Goal: Information Seeking & Learning: Compare options

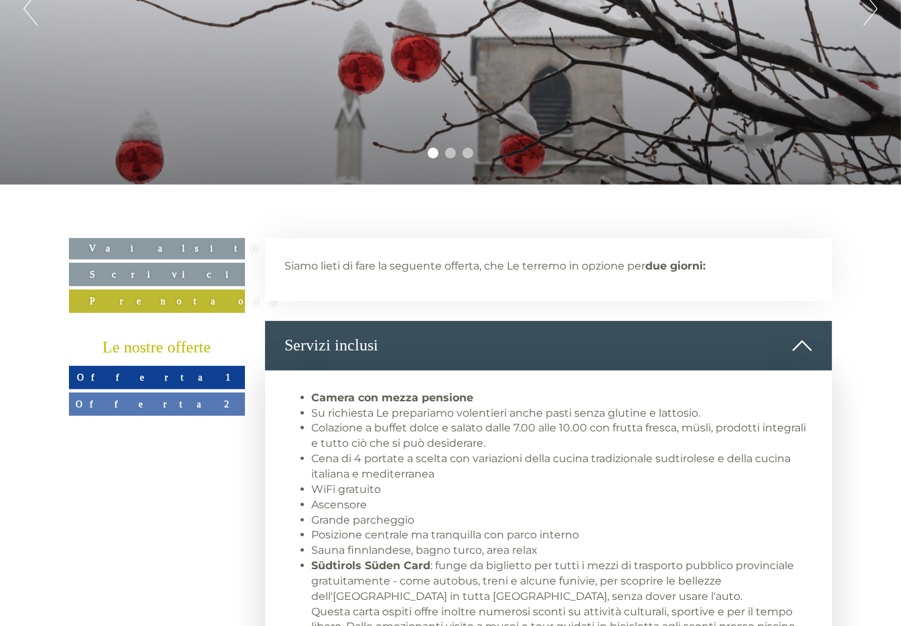
scroll to position [266, 0]
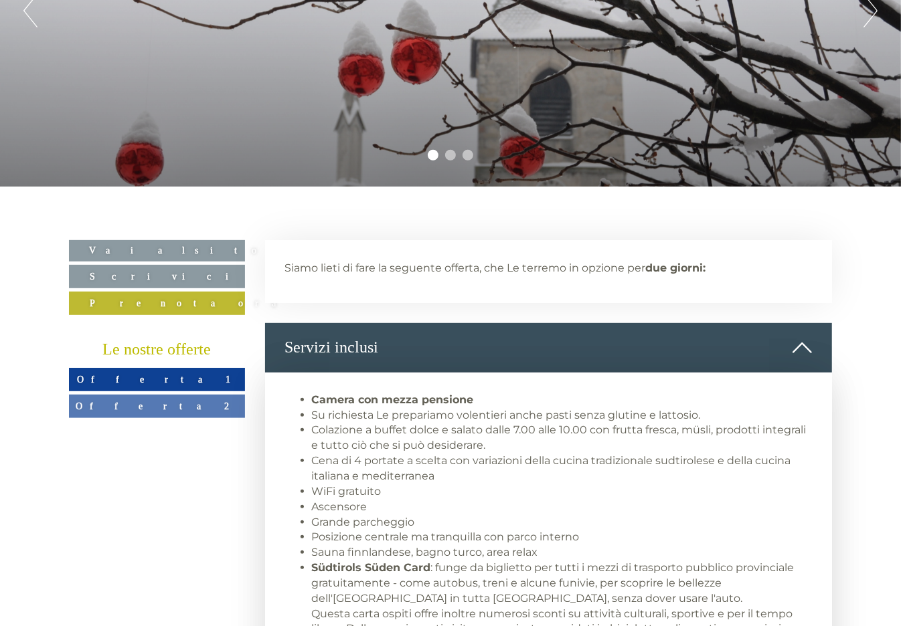
click at [162, 403] on span "Offerta 2" at bounding box center [157, 406] width 163 height 11
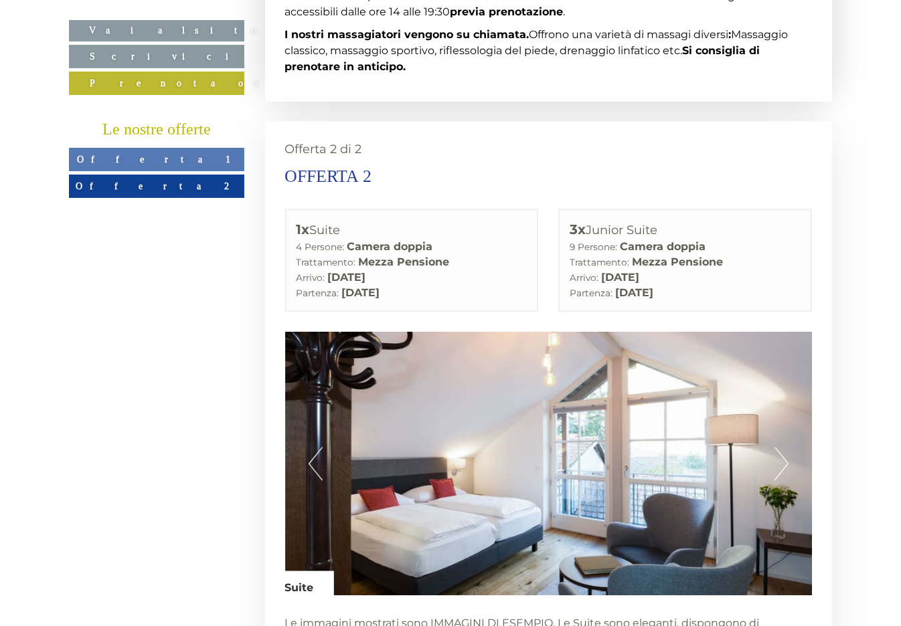
scroll to position [1355, 0]
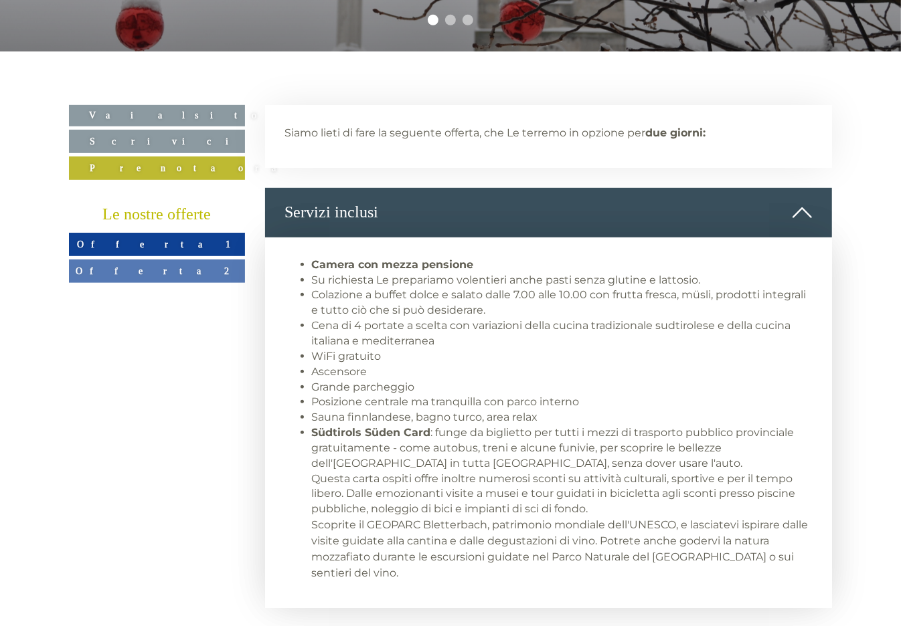
scroll to position [401, 0]
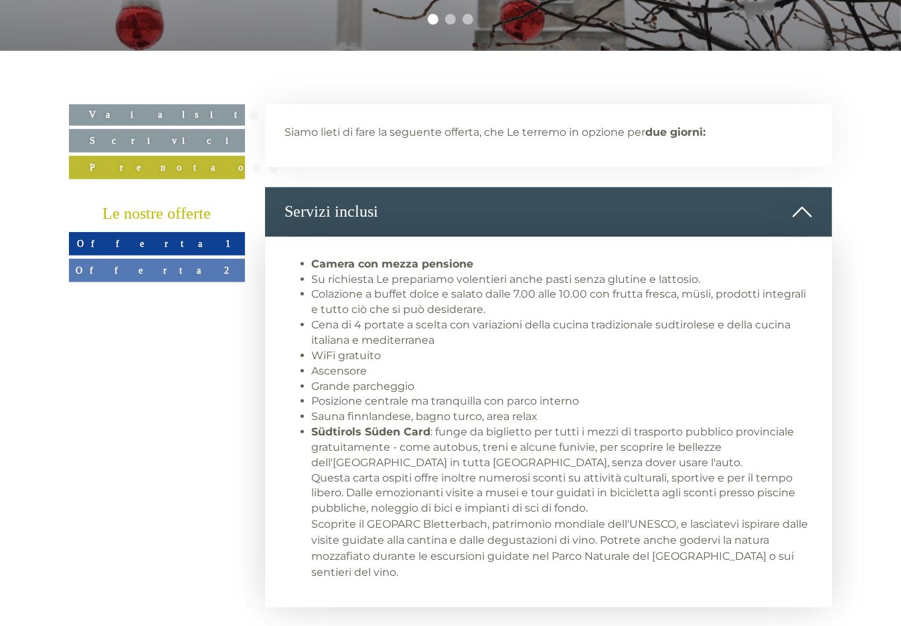
click at [156, 240] on span "Offerta 1" at bounding box center [157, 243] width 160 height 11
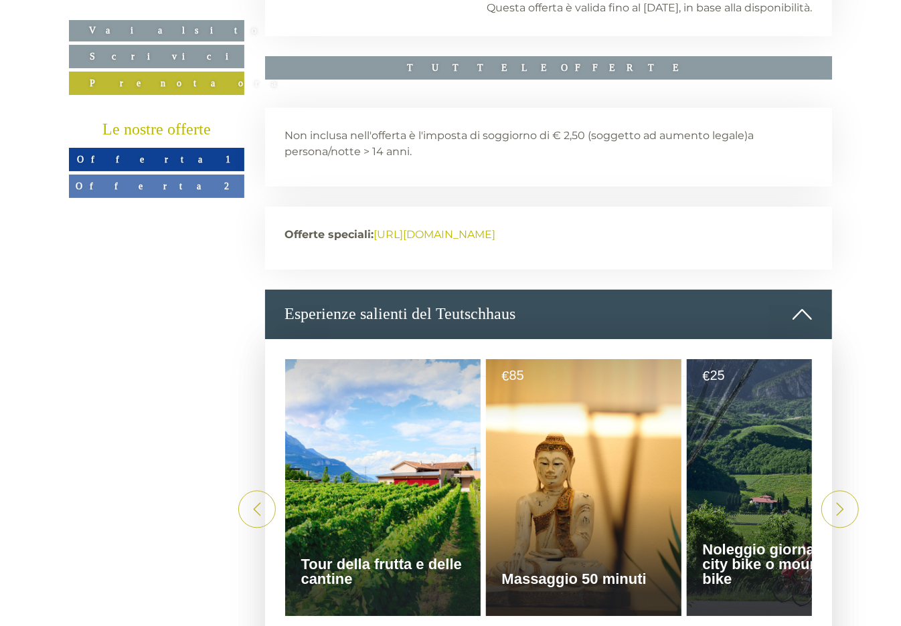
scroll to position [2826, 0]
click at [172, 189] on span "Offerta 2" at bounding box center [157, 186] width 163 height 11
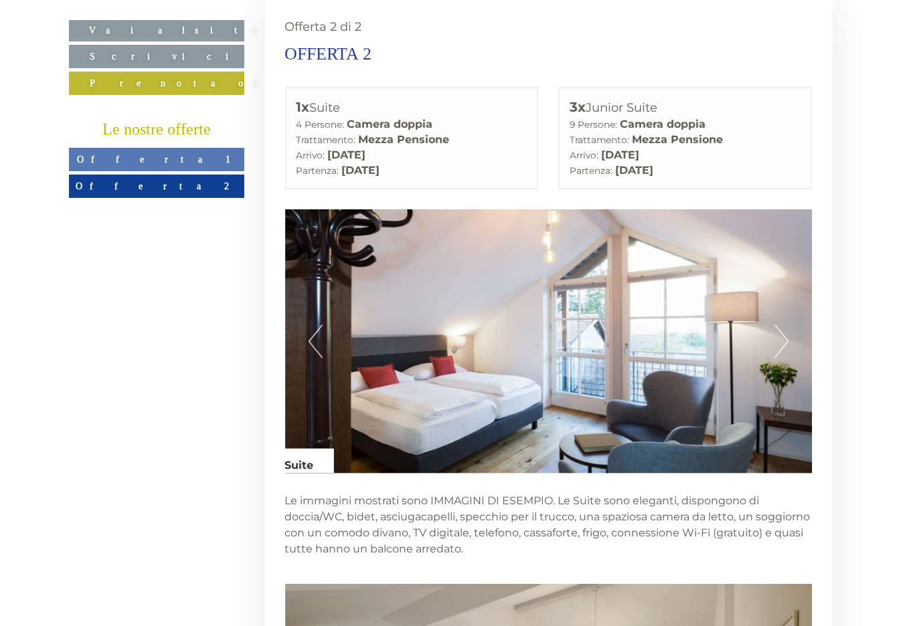
click at [141, 157] on span "Offerta 1" at bounding box center [157, 159] width 160 height 11
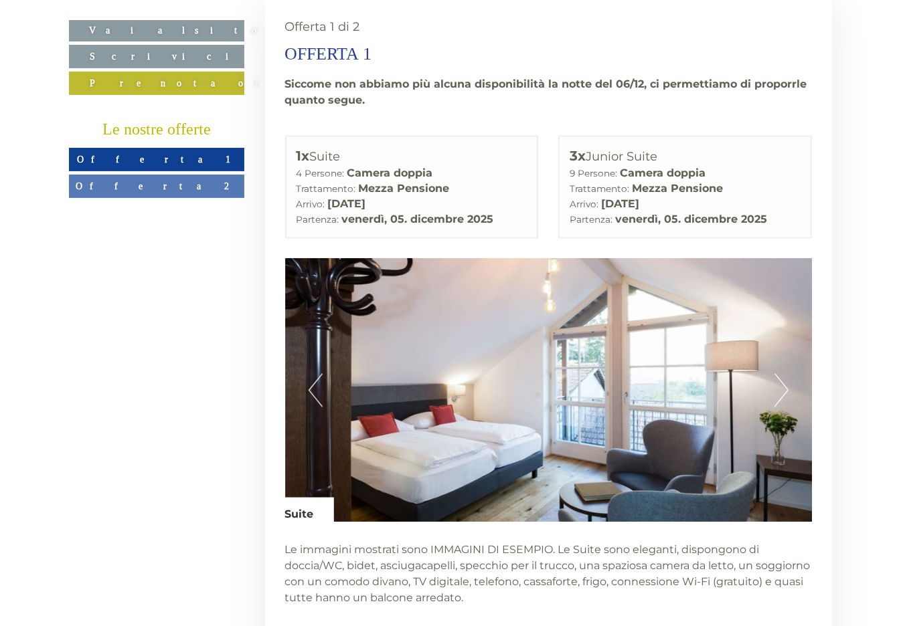
click at [151, 175] on link "Offerta 2" at bounding box center [156, 186] width 175 height 23
